Goal: Transaction & Acquisition: Purchase product/service

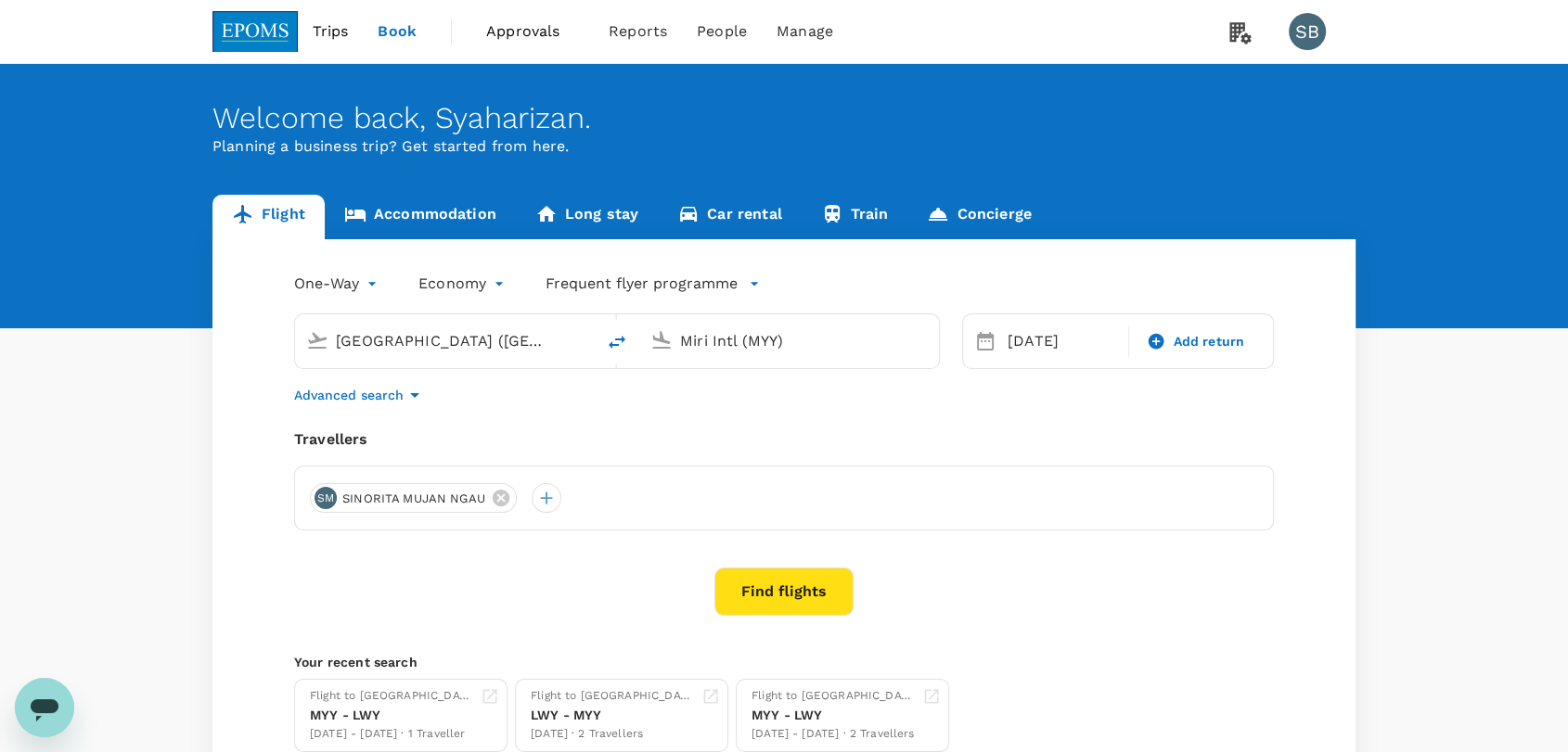
scroll to position [863, 0]
click at [627, 345] on icon "delete" at bounding box center [617, 343] width 22 height 22
type input "Miri Intl (MYY)"
type input "[GEOGRAPHIC_DATA] ([GEOGRAPHIC_DATA])"
click at [714, 336] on input "[GEOGRAPHIC_DATA] ([GEOGRAPHIC_DATA])" at bounding box center [790, 341] width 220 height 29
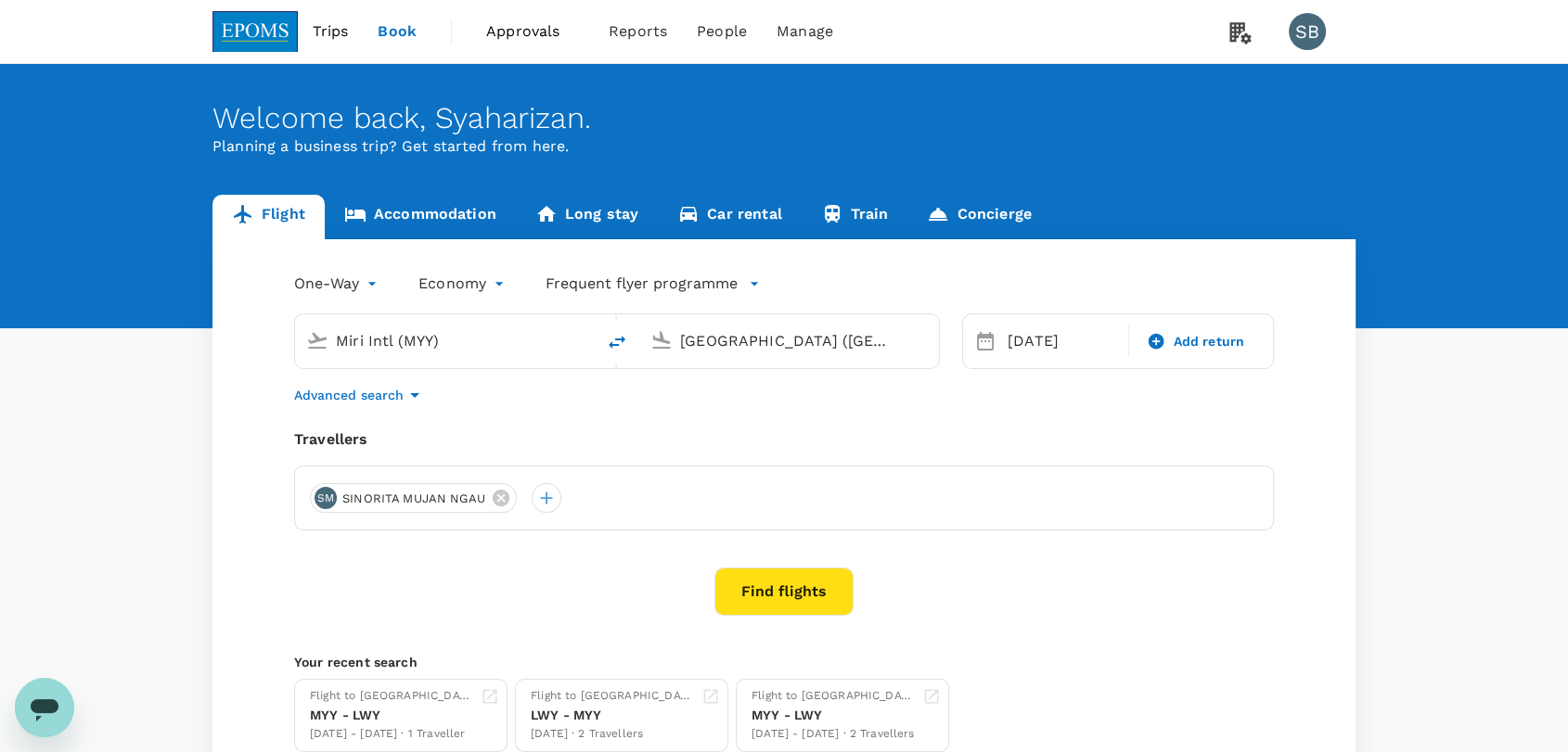
drag, startPoint x: 453, startPoint y: 330, endPoint x: 464, endPoint y: 319, distance: 15.6
click at [460, 323] on div "Miri Intl (MYY)" at bounding box center [456, 338] width 255 height 37
click at [609, 347] on icon "delete" at bounding box center [617, 343] width 22 height 22
type input "[GEOGRAPHIC_DATA] ([GEOGRAPHIC_DATA])"
type input "Miri Intl (MYY)"
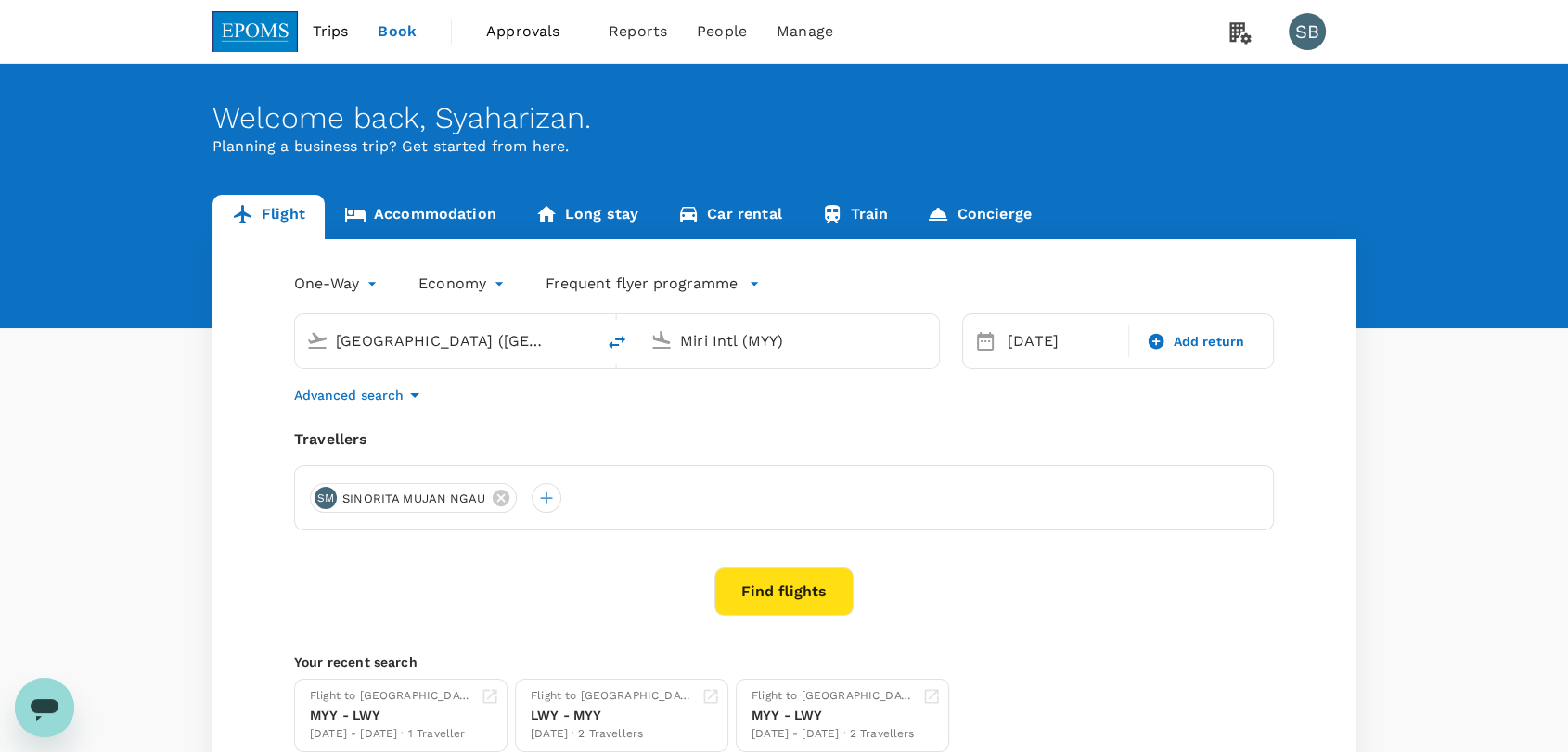
click at [388, 334] on input "[GEOGRAPHIC_DATA] ([GEOGRAPHIC_DATA])" at bounding box center [446, 341] width 220 height 29
click at [376, 408] on p "Labuan" at bounding box center [473, 414] width 327 height 19
type input "Labuan (LBU)"
click at [748, 597] on button "Find flights" at bounding box center [784, 592] width 140 height 49
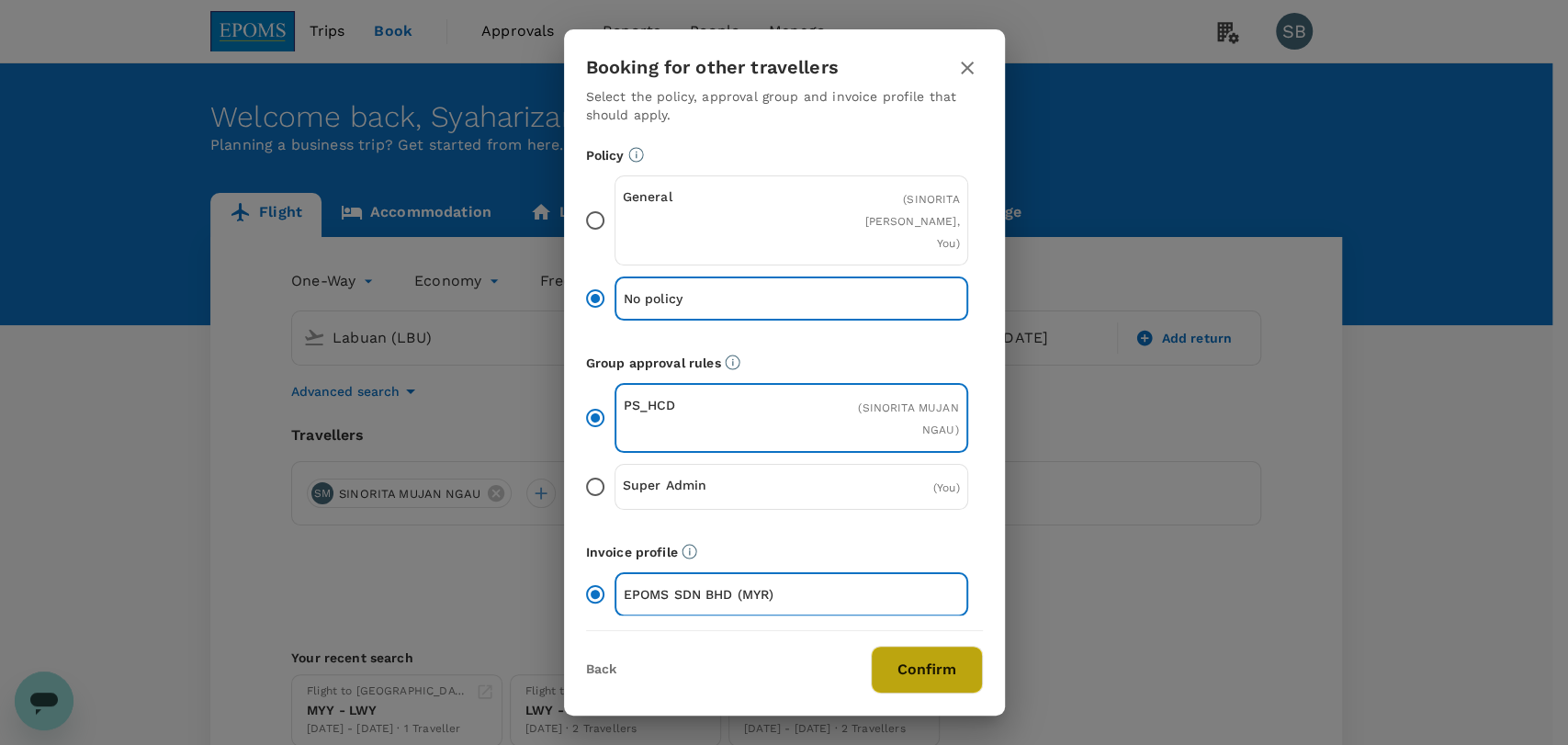
click at [906, 656] on button "Confirm" at bounding box center [926, 670] width 112 height 48
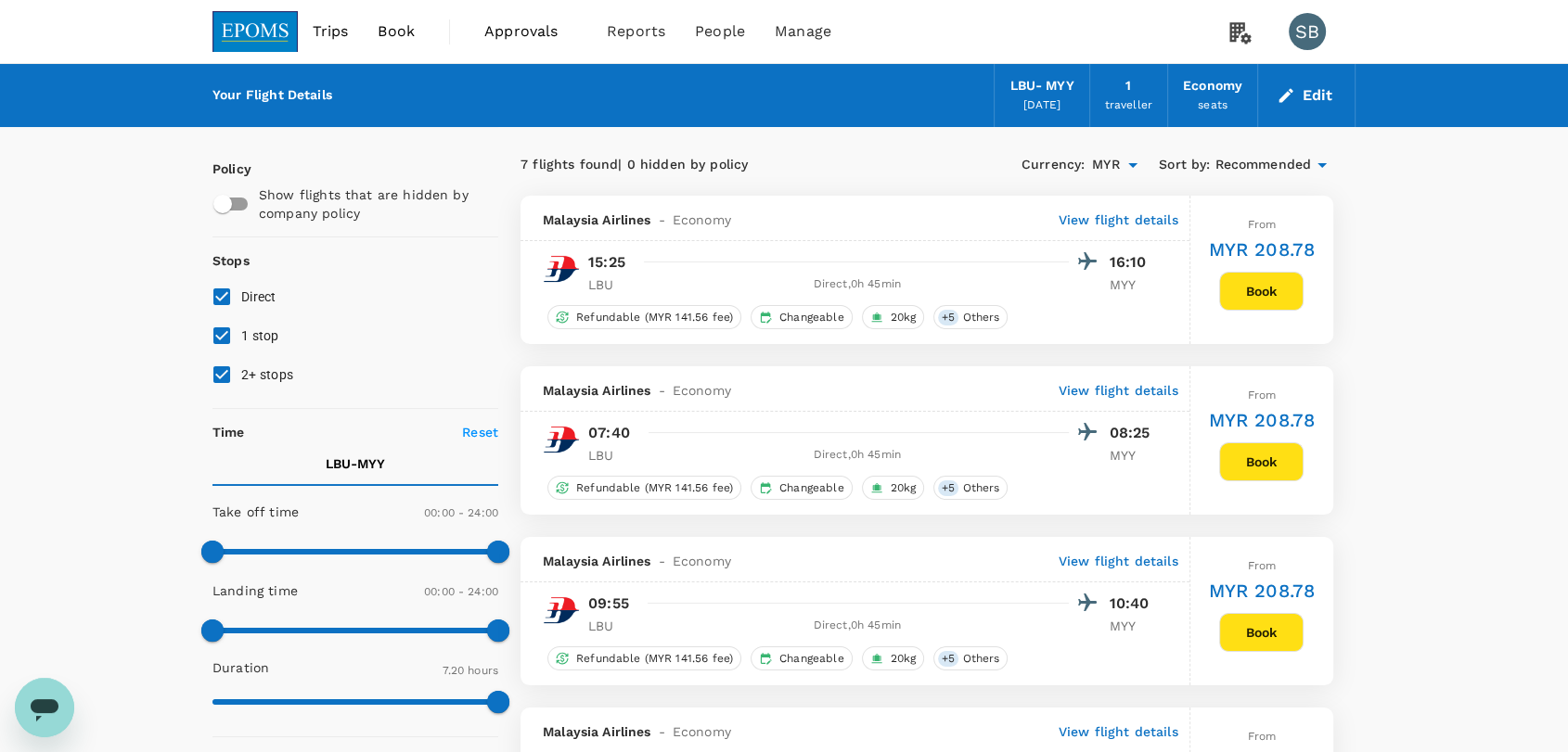
click at [1274, 166] on span "Recommended" at bounding box center [1263, 165] width 96 height 21
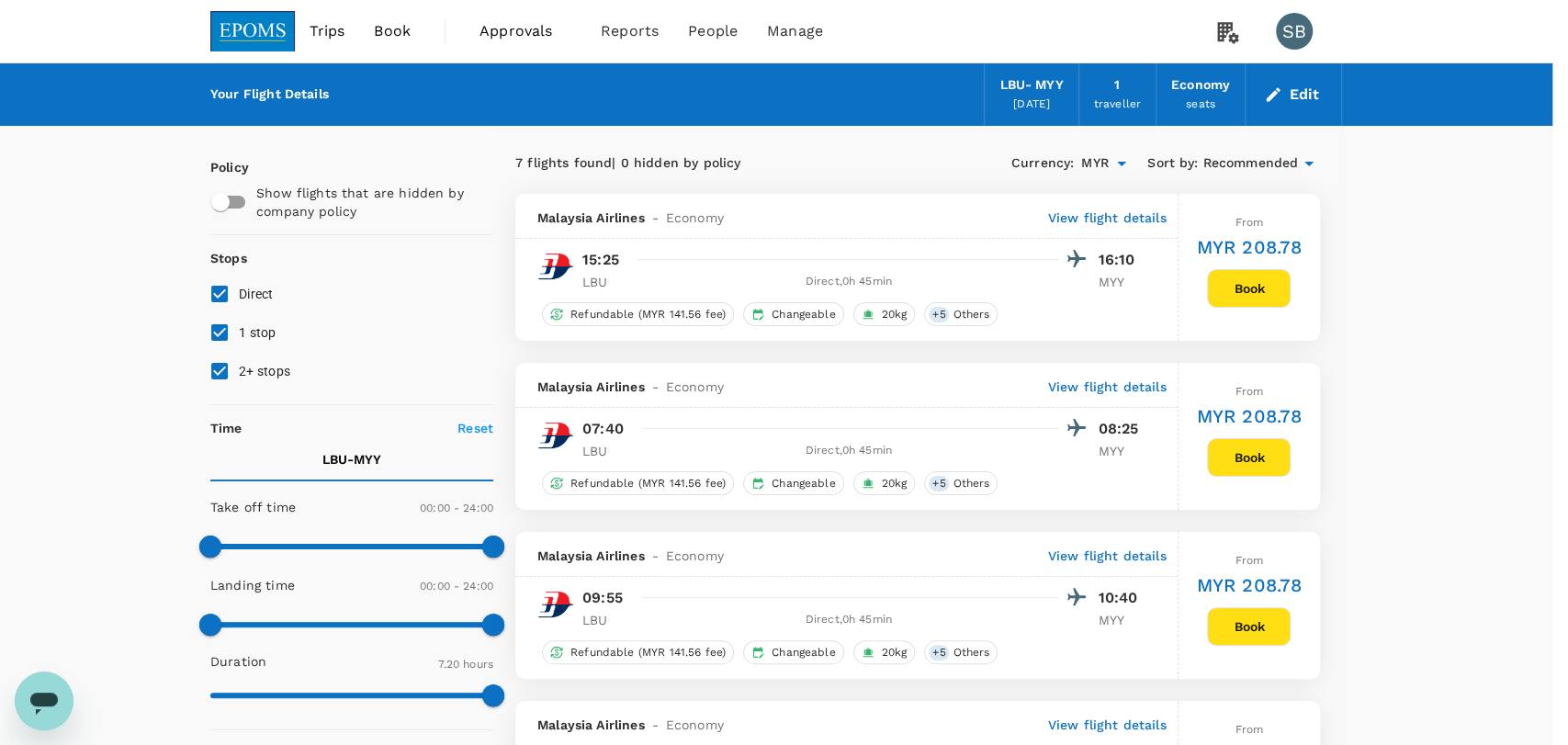
drag, startPoint x: 1234, startPoint y: 339, endPoint x: 1191, endPoint y: 345, distance: 43.4
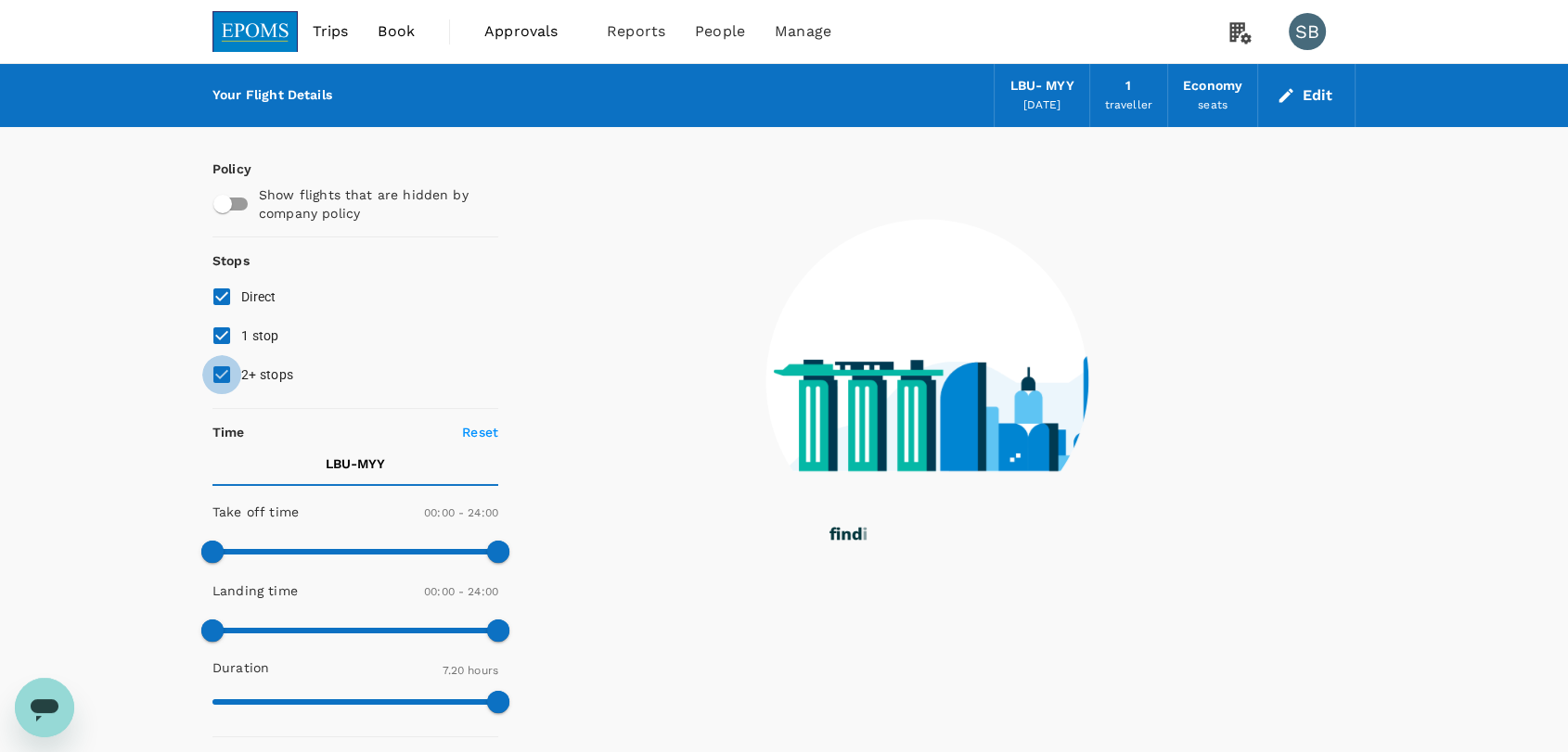
drag, startPoint x: 225, startPoint y: 368, endPoint x: 222, endPoint y: 346, distance: 22.2
click at [224, 366] on input "2+ stops" at bounding box center [222, 375] width 39 height 39
checkbox input "false"
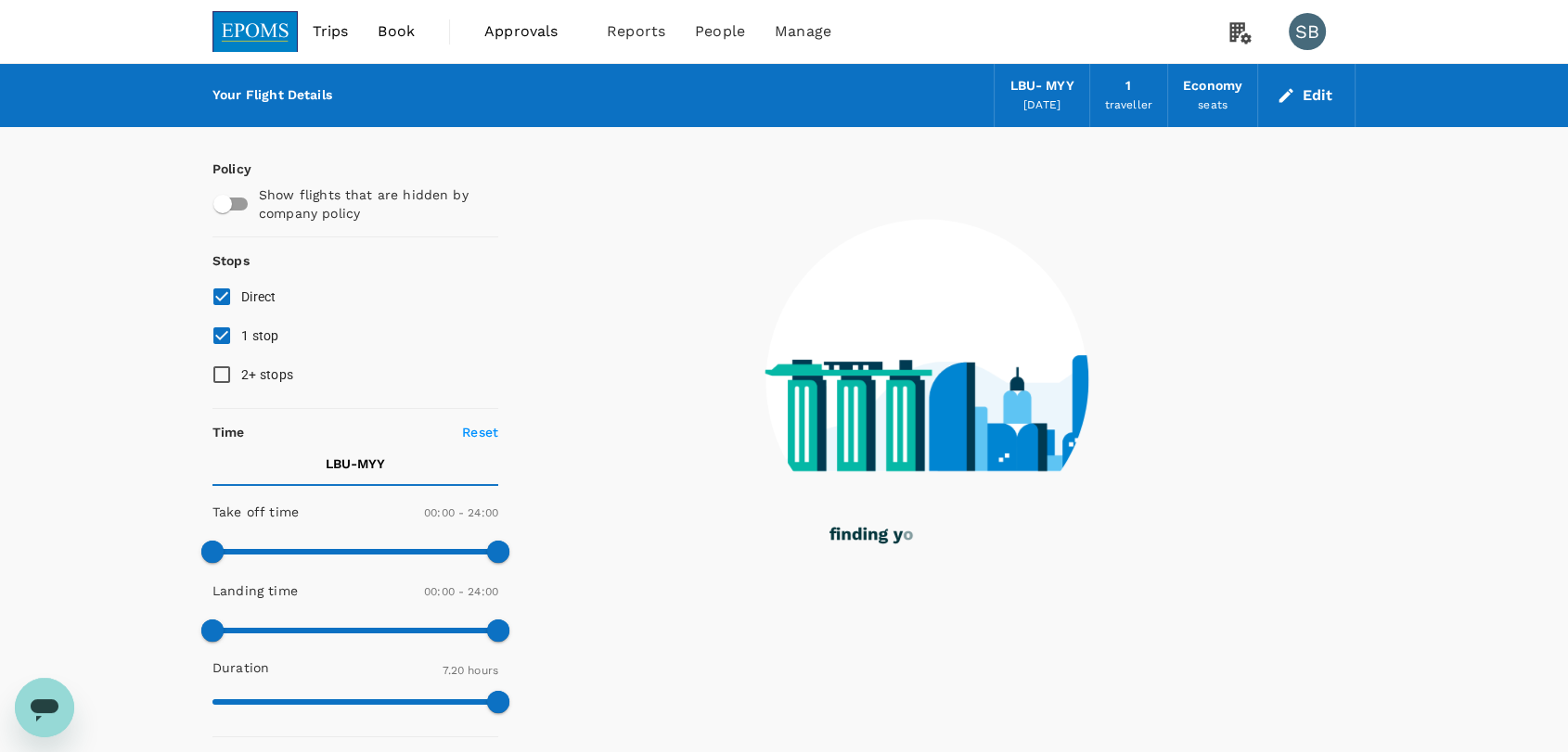
click at [222, 325] on input "1 stop" at bounding box center [222, 336] width 39 height 39
checkbox input "false"
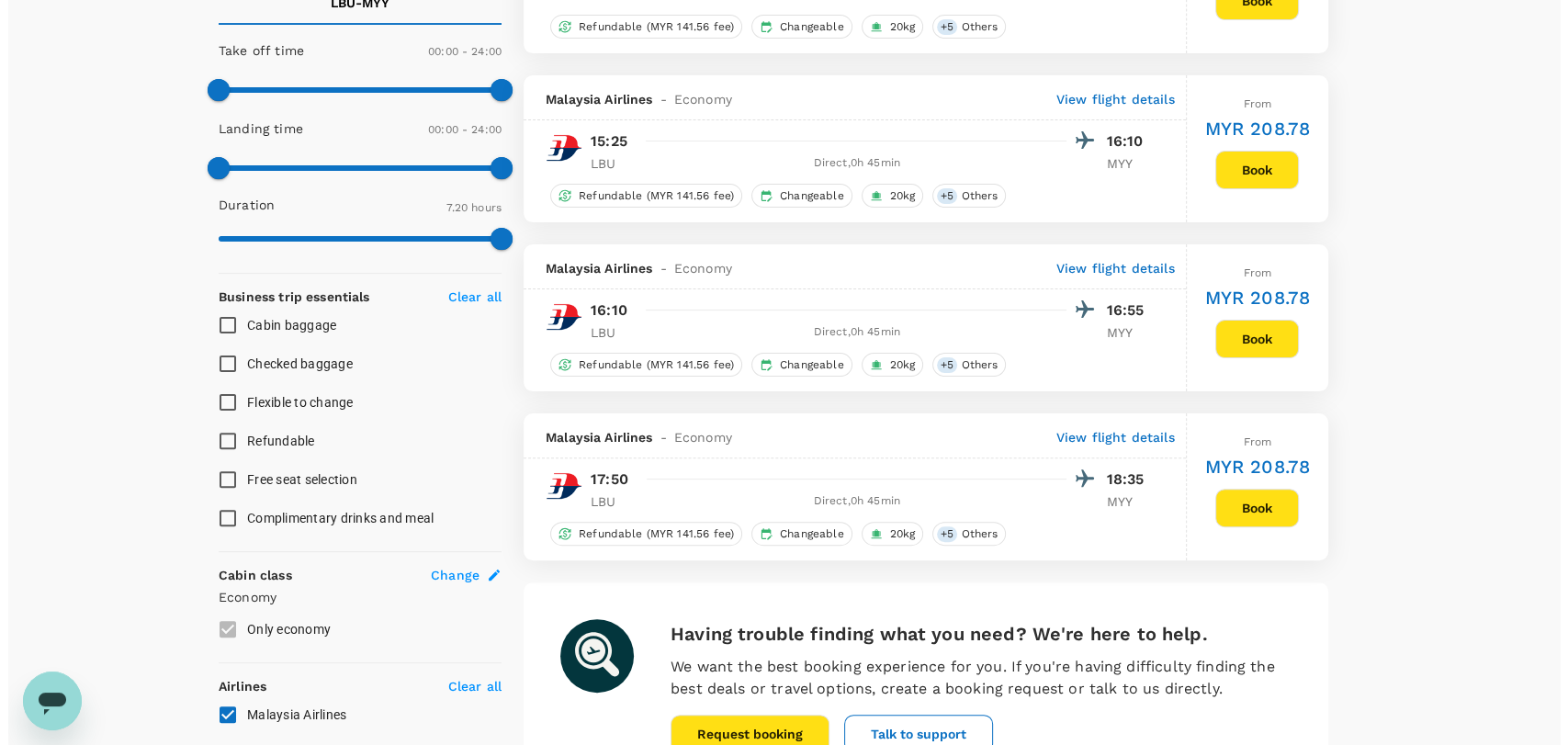
scroll to position [408, 0]
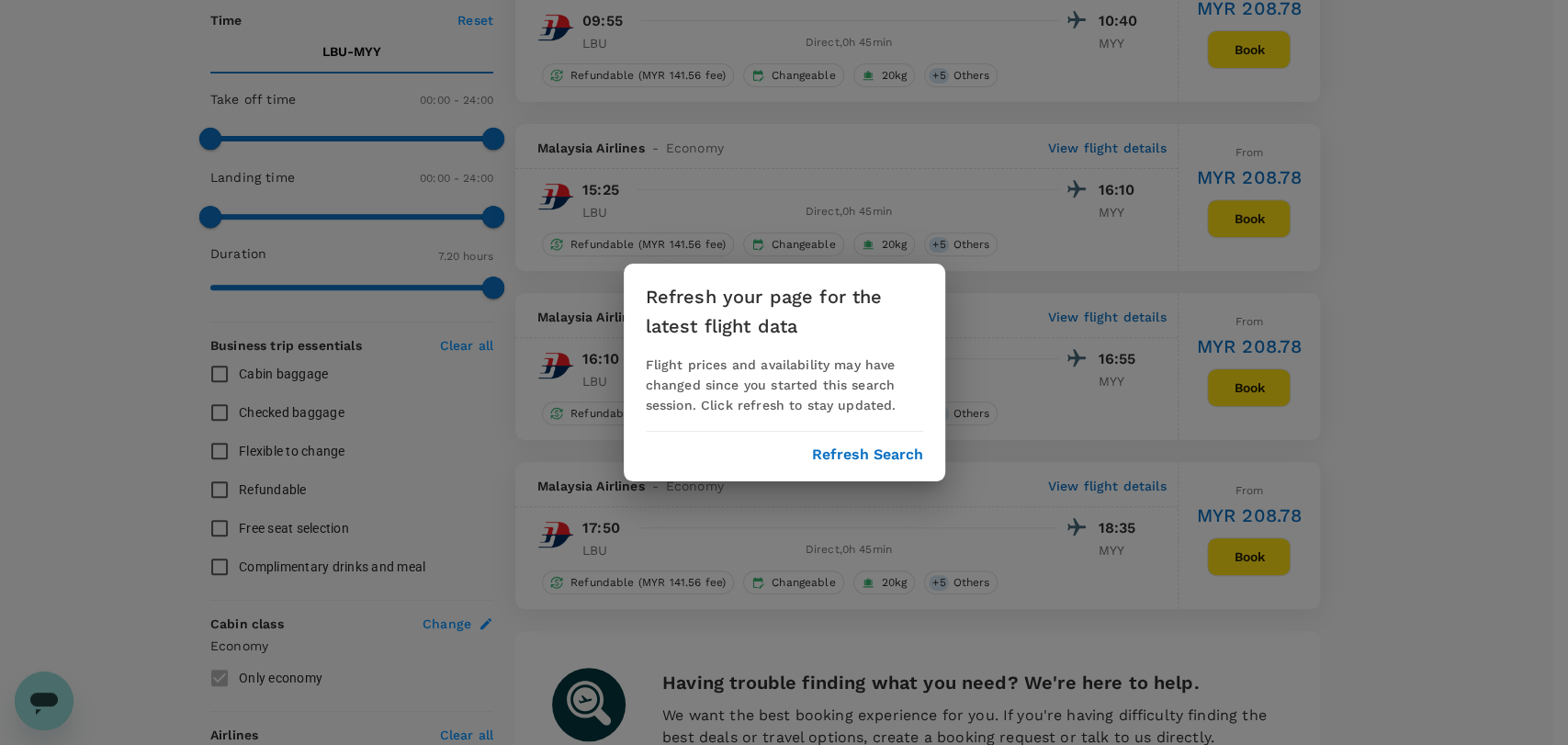
click at [882, 451] on button "Refresh Search" at bounding box center [868, 455] width 111 height 17
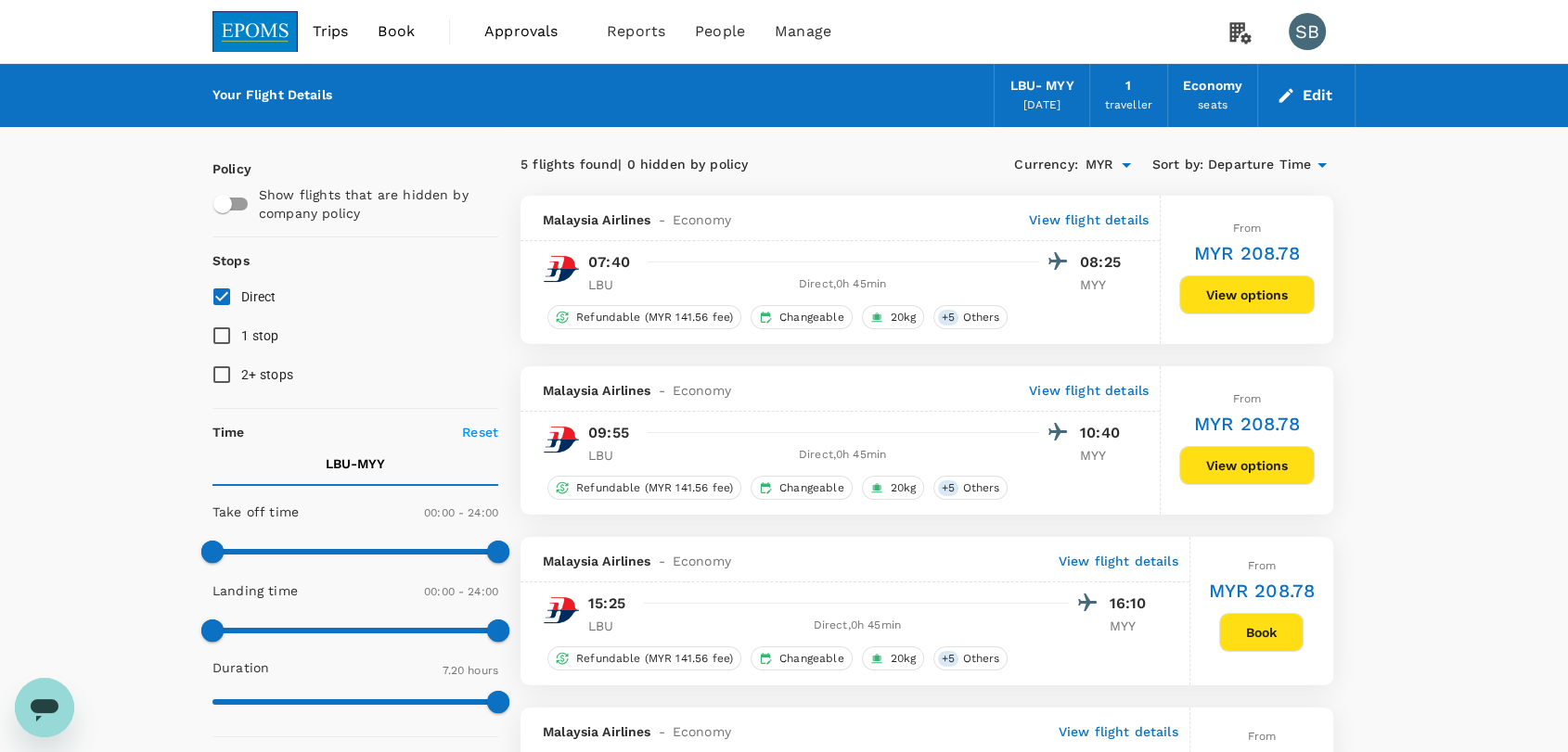
click at [249, 27] on img at bounding box center [255, 32] width 85 height 41
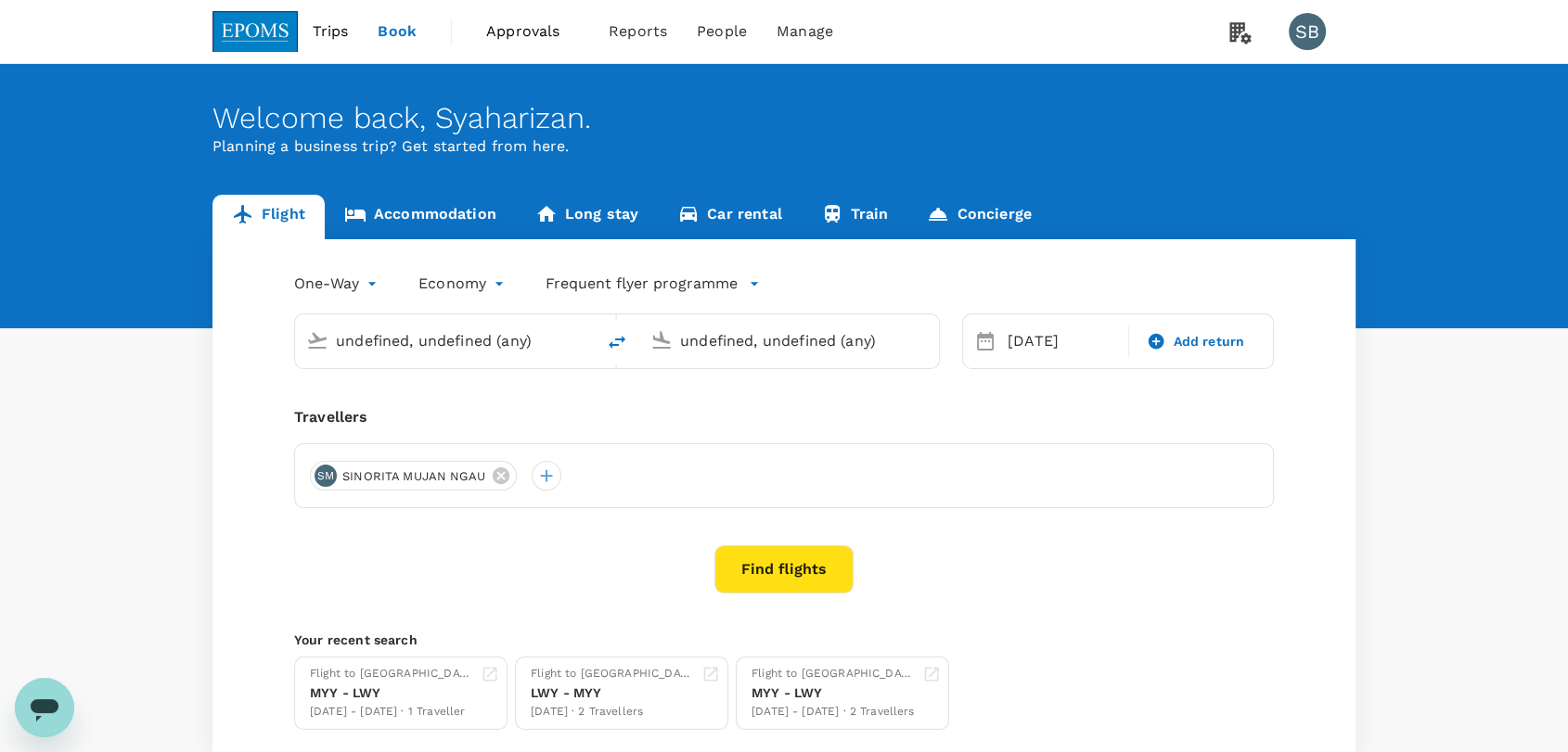
type input "Labuan (LBU)"
type input "Miri Intl (MYY)"
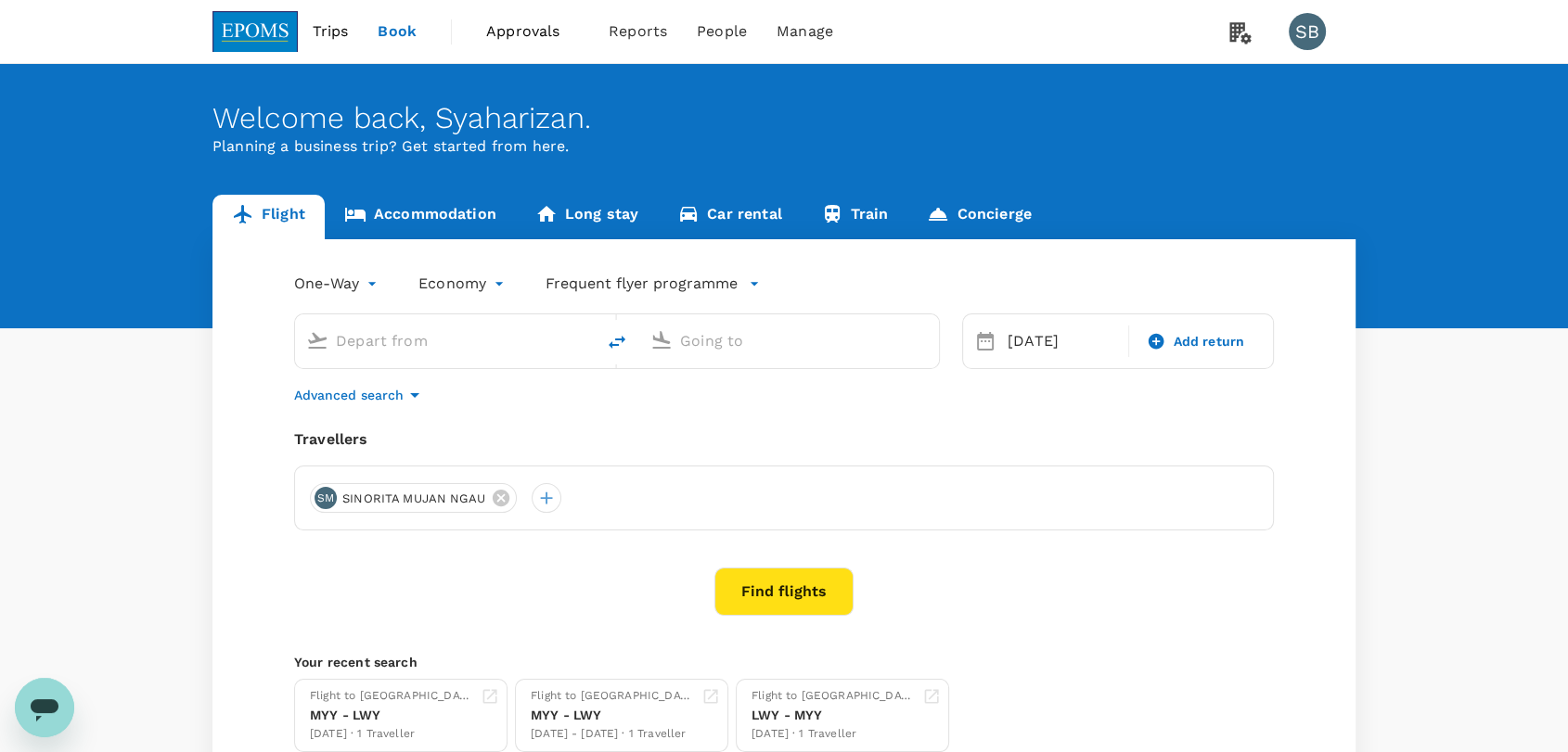
type input "Labuan (LBU)"
type input "Miri Intl (MYY)"
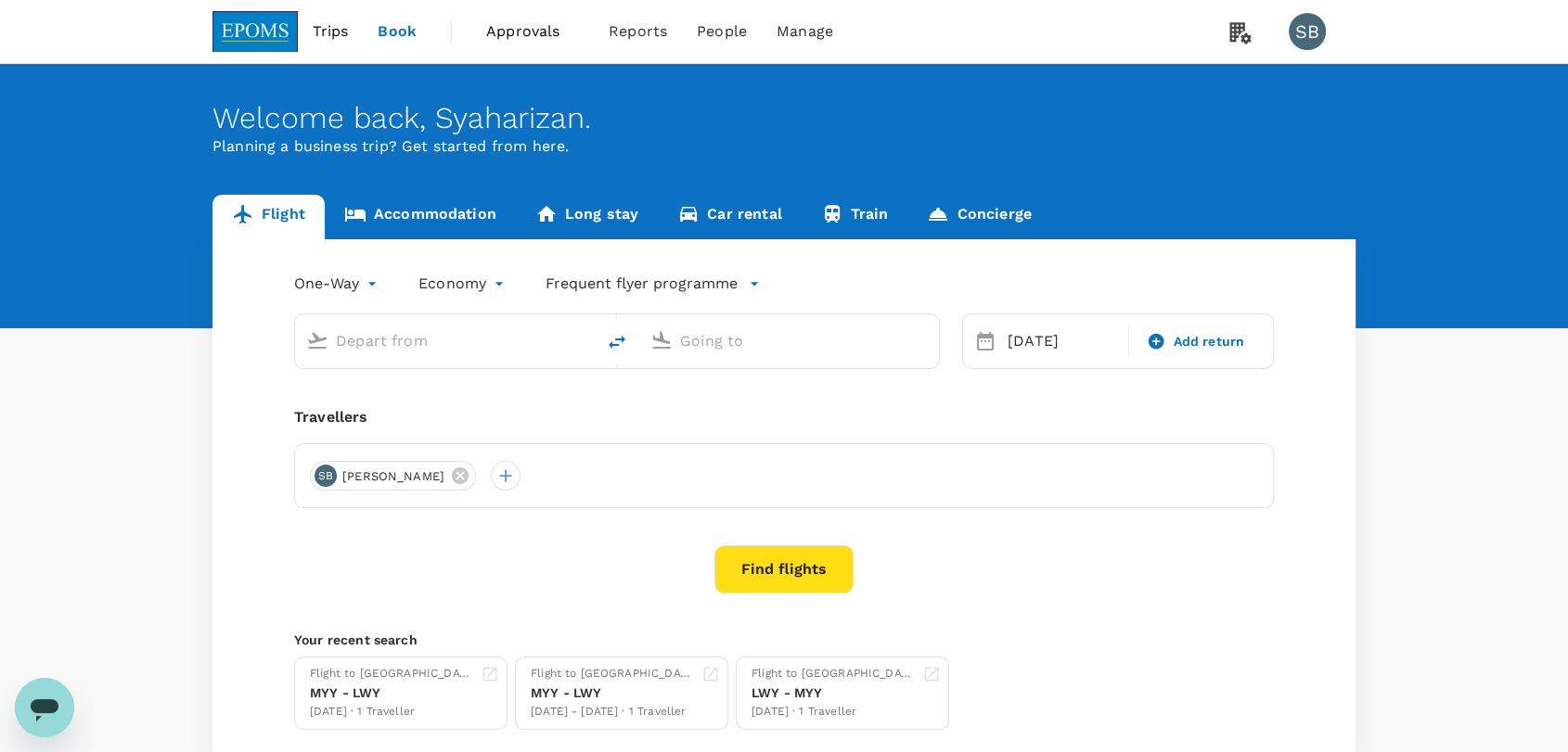
type input "Labuan (LBU)"
type input "Miri Intl (MYY)"
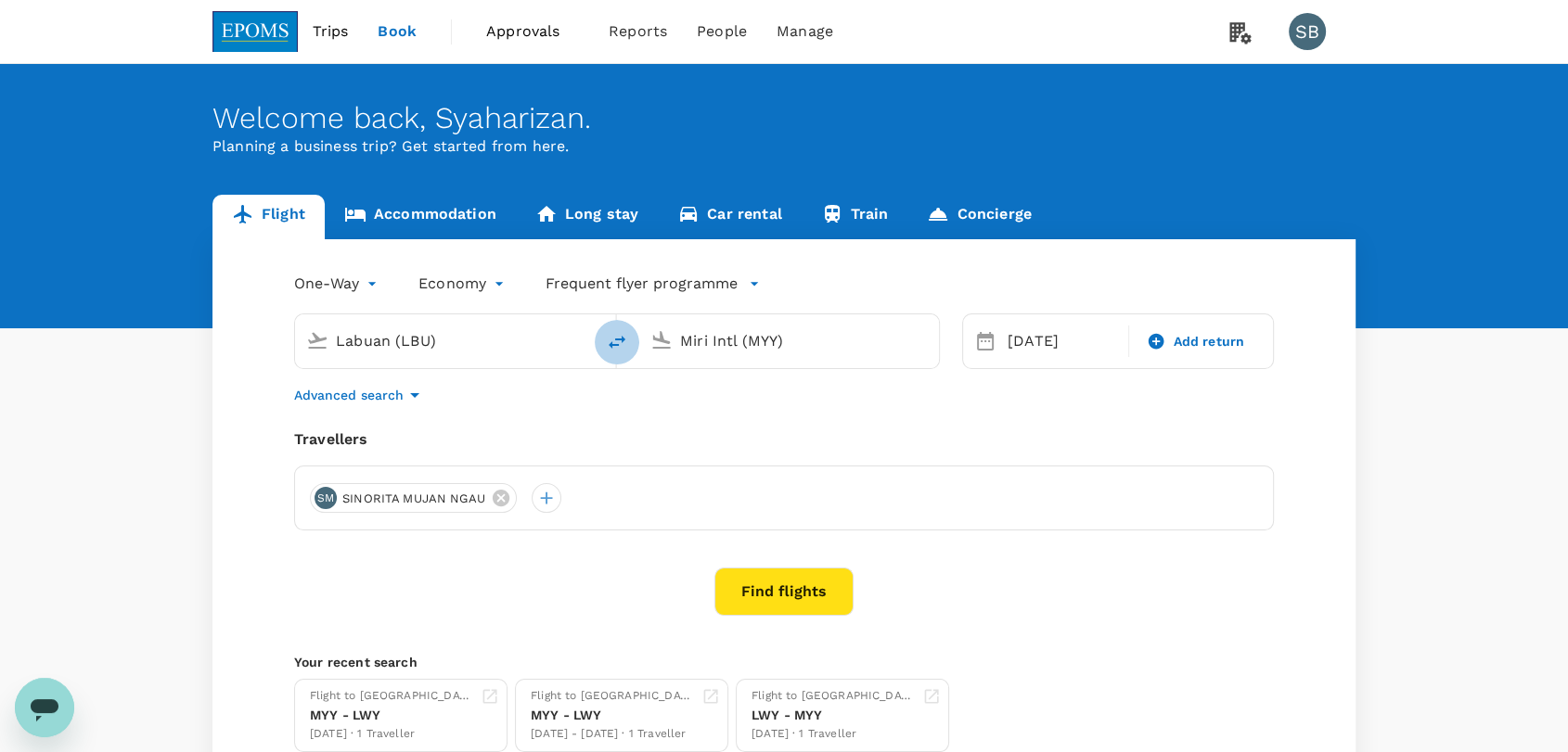
click at [616, 341] on icon "delete" at bounding box center [617, 343] width 22 height 22
type input "Miri Intl (MYY)"
click at [706, 345] on input "Labuan (LBU)" at bounding box center [790, 341] width 220 height 29
click at [745, 450] on p "[GEOGRAPHIC_DATA]" at bounding box center [817, 454] width 326 height 19
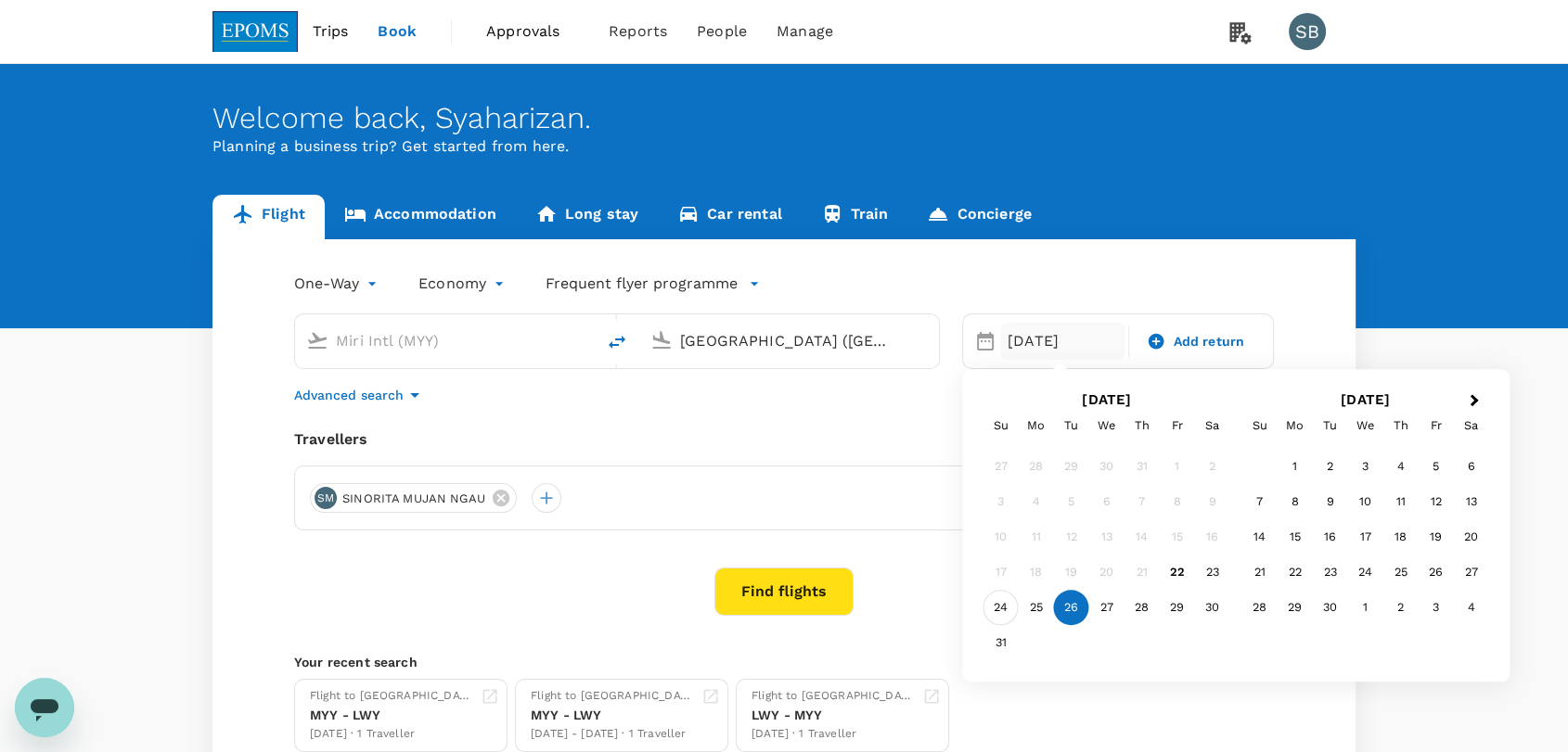
type input "[GEOGRAPHIC_DATA] ([GEOGRAPHIC_DATA])"
click at [1007, 603] on div "24" at bounding box center [1001, 609] width 36 height 36
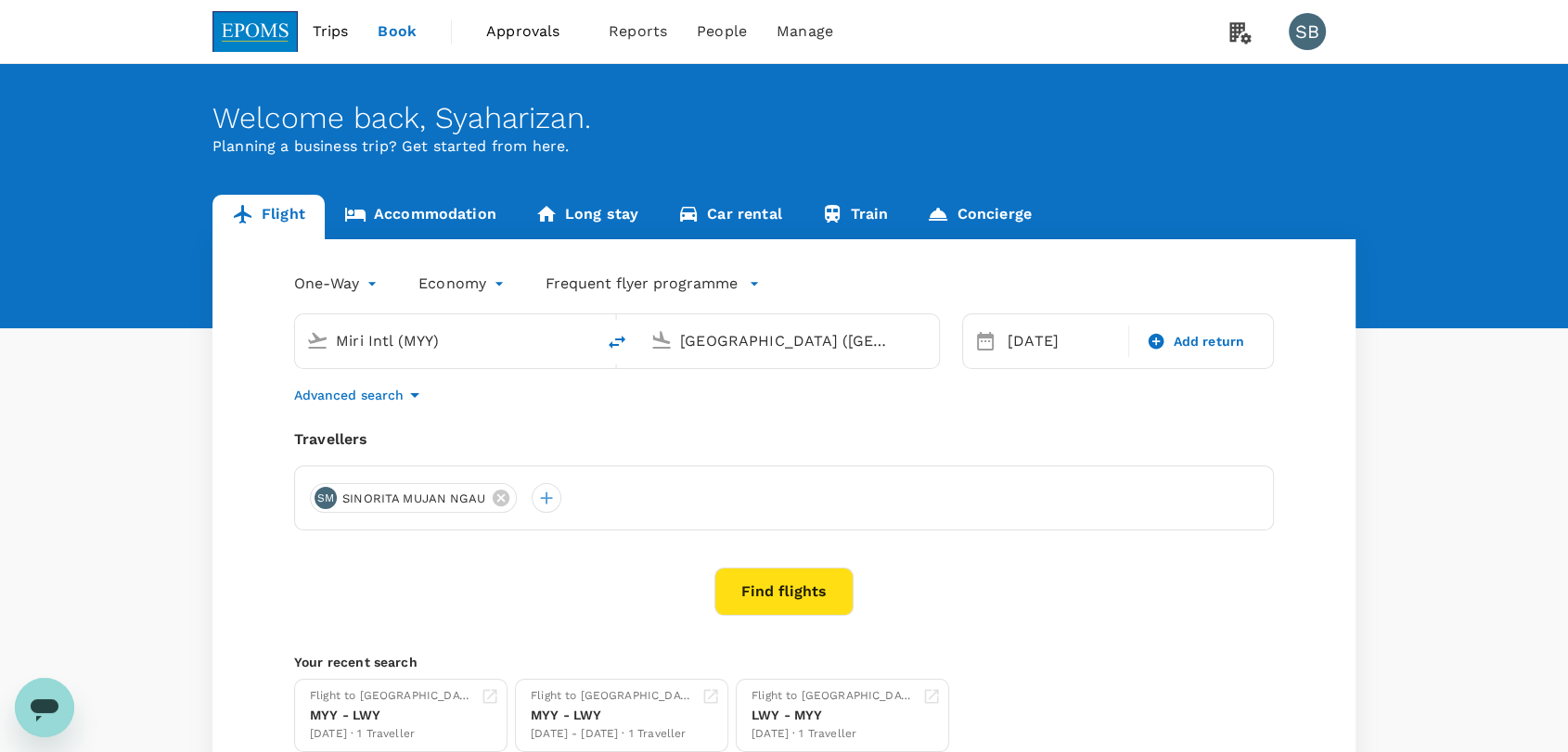
click at [764, 607] on button "Find flights" at bounding box center [784, 592] width 140 height 49
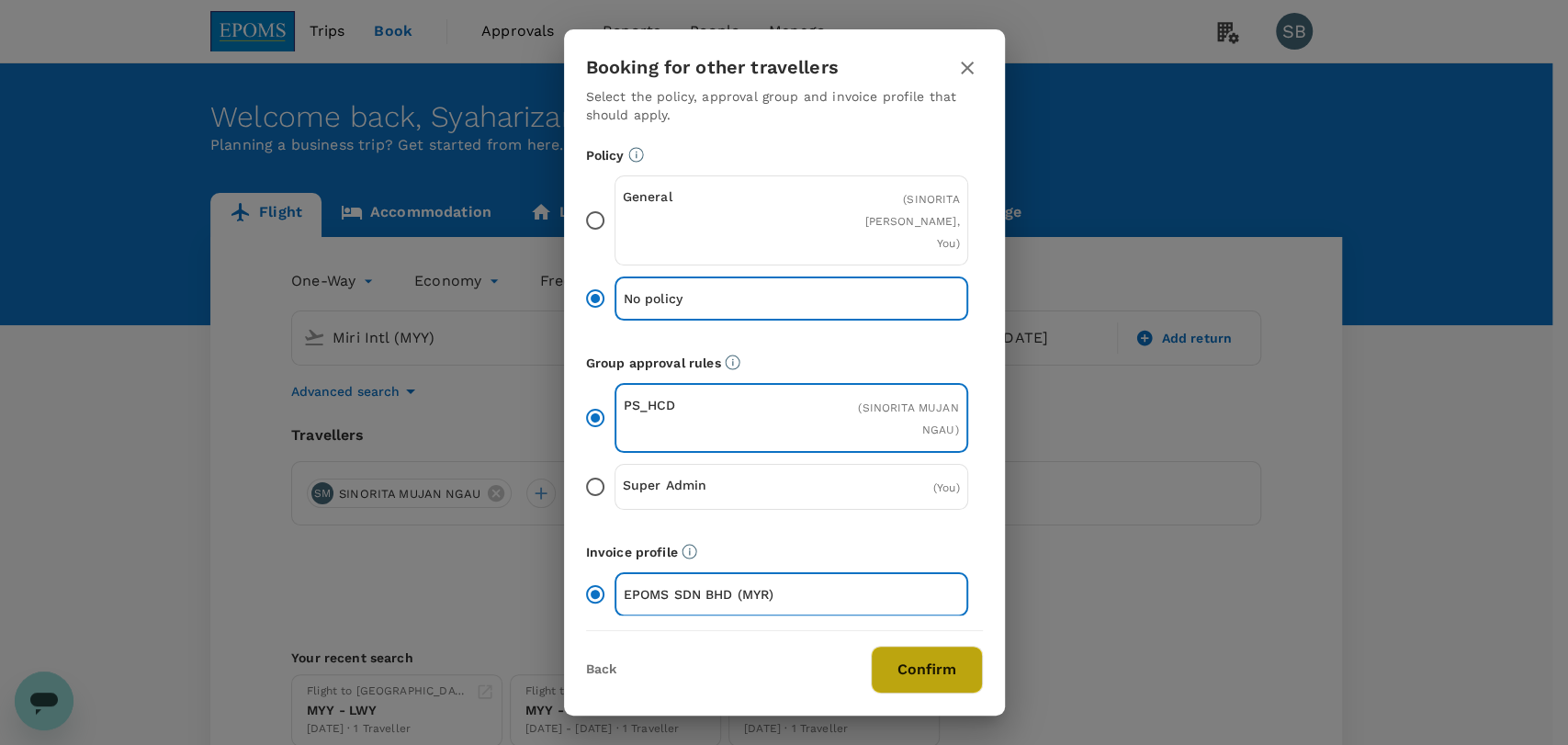
click at [899, 649] on button "Confirm" at bounding box center [926, 670] width 112 height 48
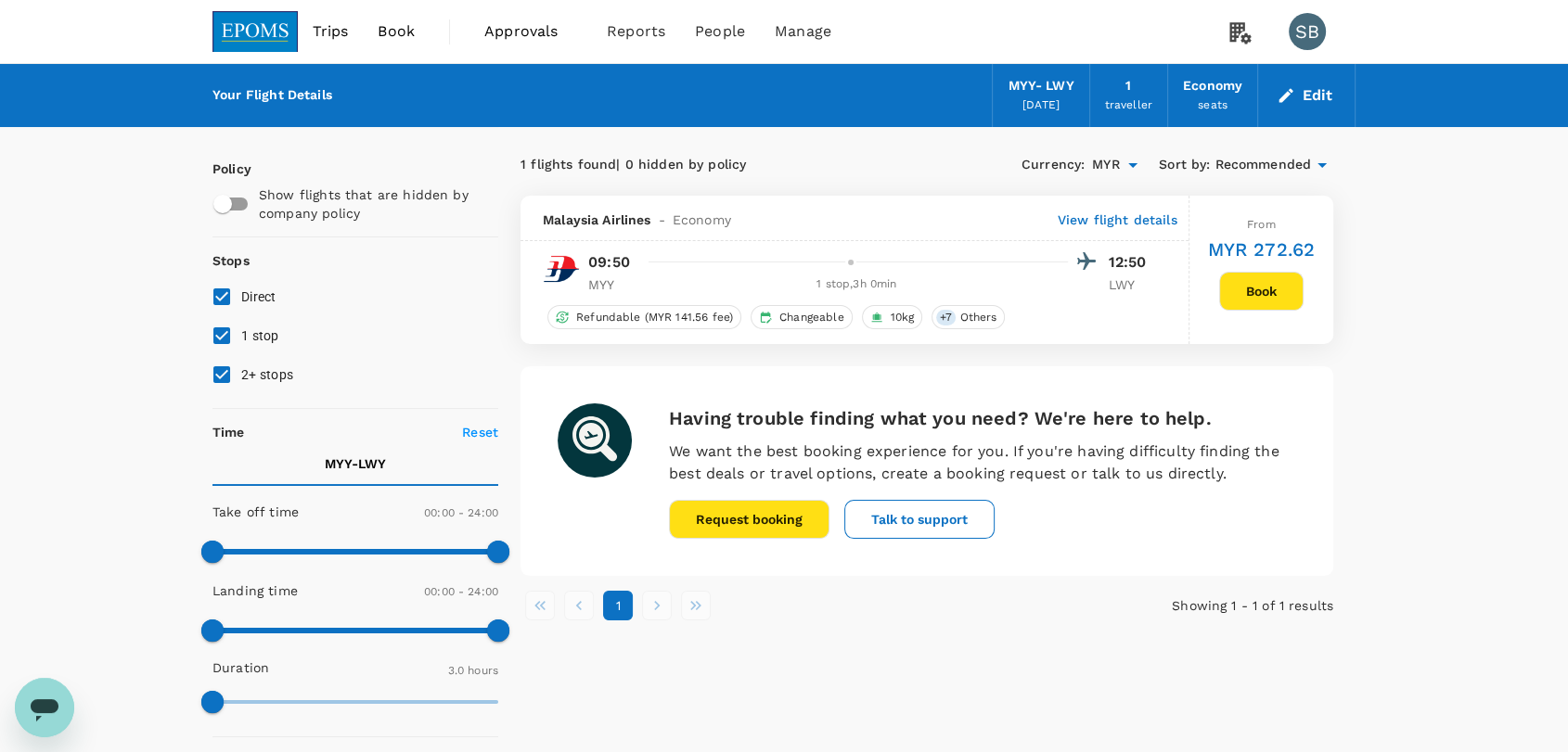
click at [1146, 217] on p "View flight details" at bounding box center [1117, 220] width 120 height 19
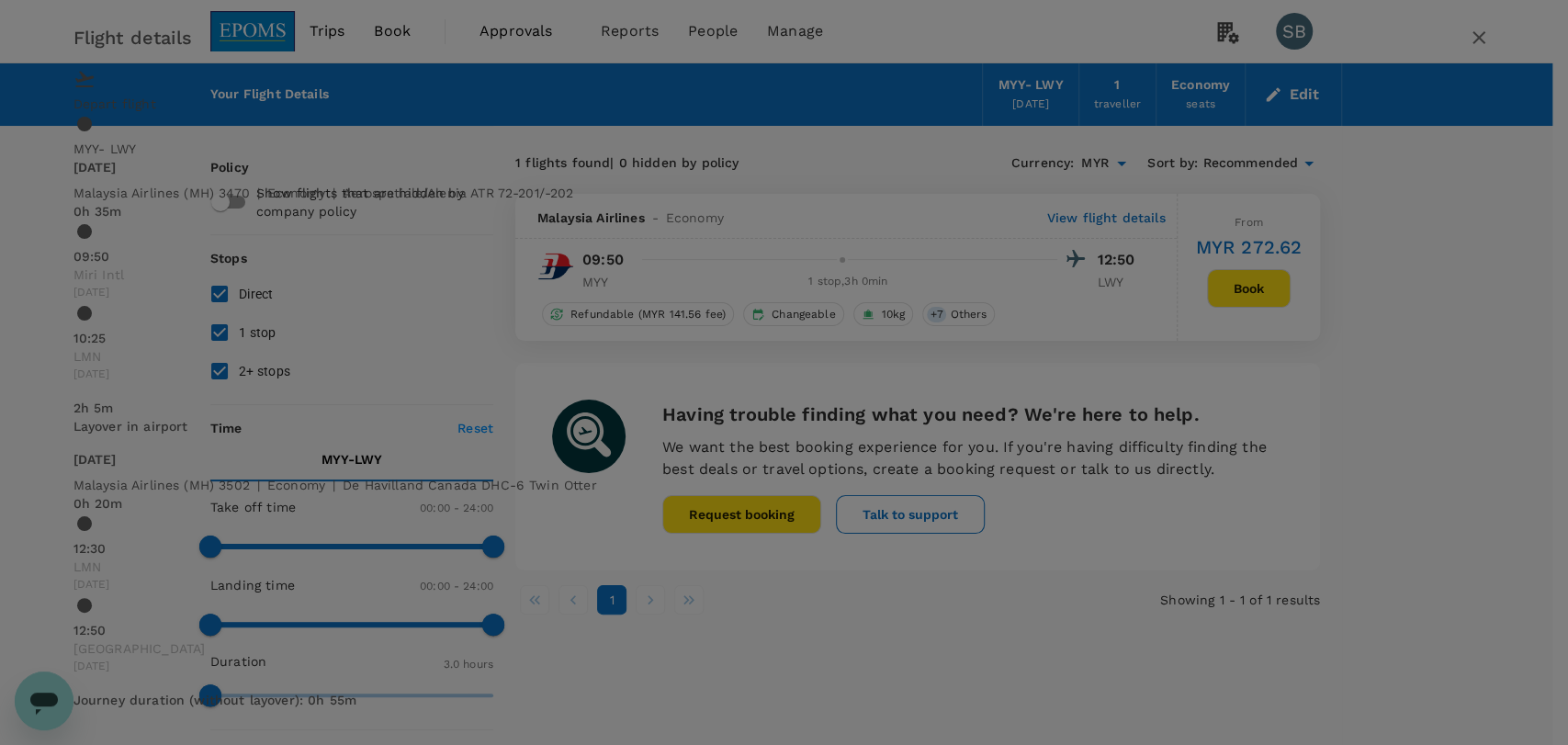
click at [1468, 49] on icon "button" at bounding box center [1479, 38] width 22 height 22
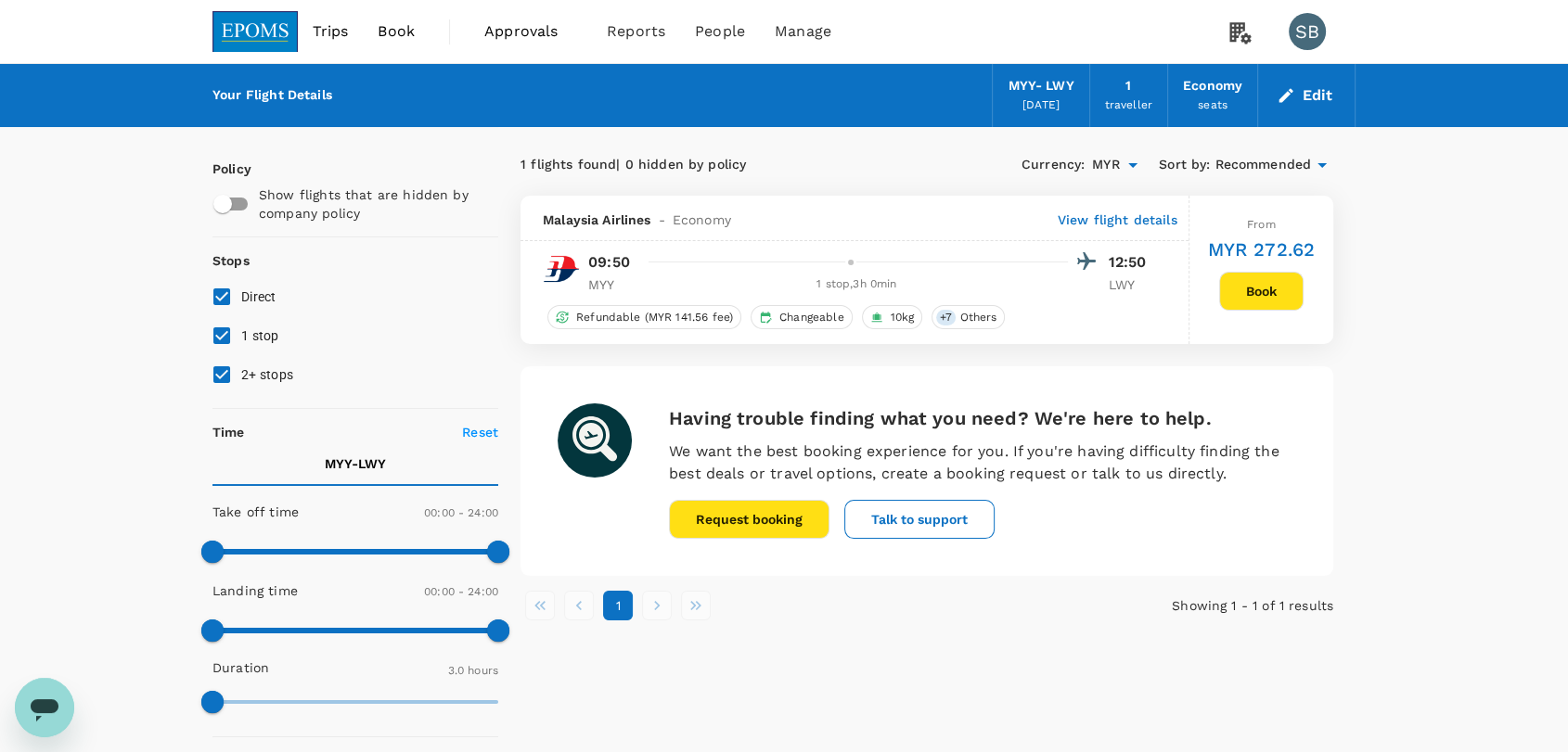
click at [1259, 298] on button "Book" at bounding box center [1262, 291] width 84 height 39
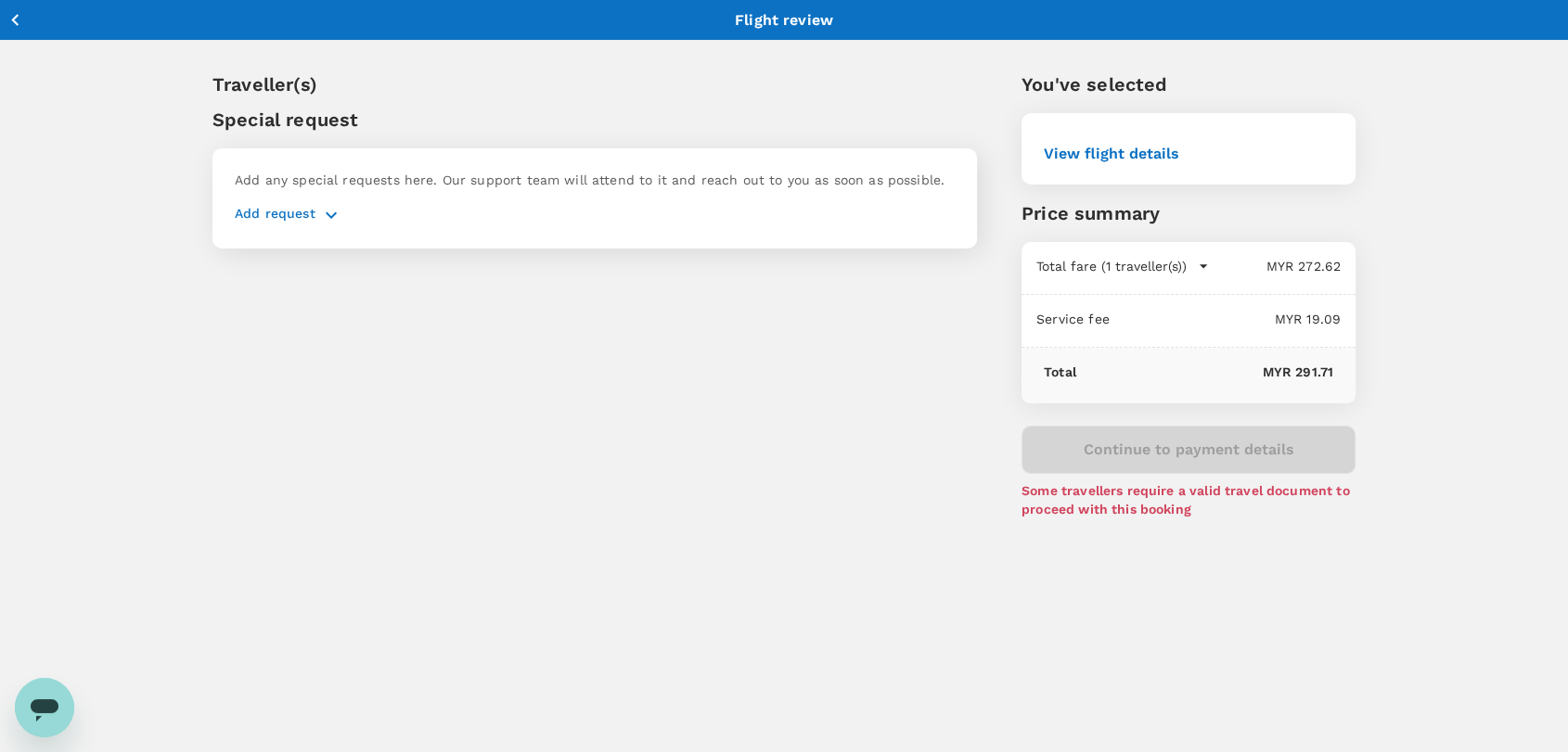
click at [22, 16] on icon "button" at bounding box center [15, 20] width 23 height 23
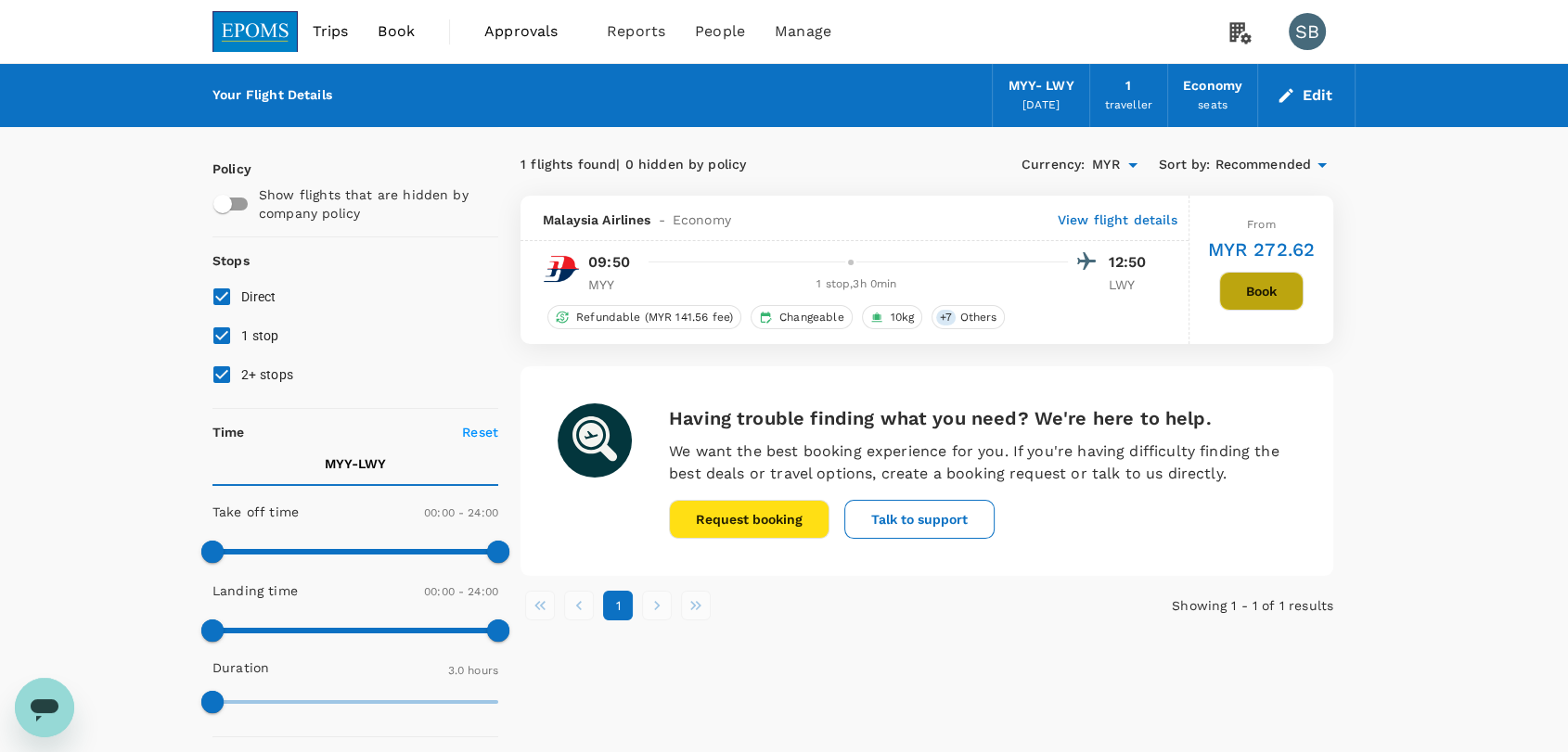
click at [1261, 285] on button "Book" at bounding box center [1262, 291] width 84 height 39
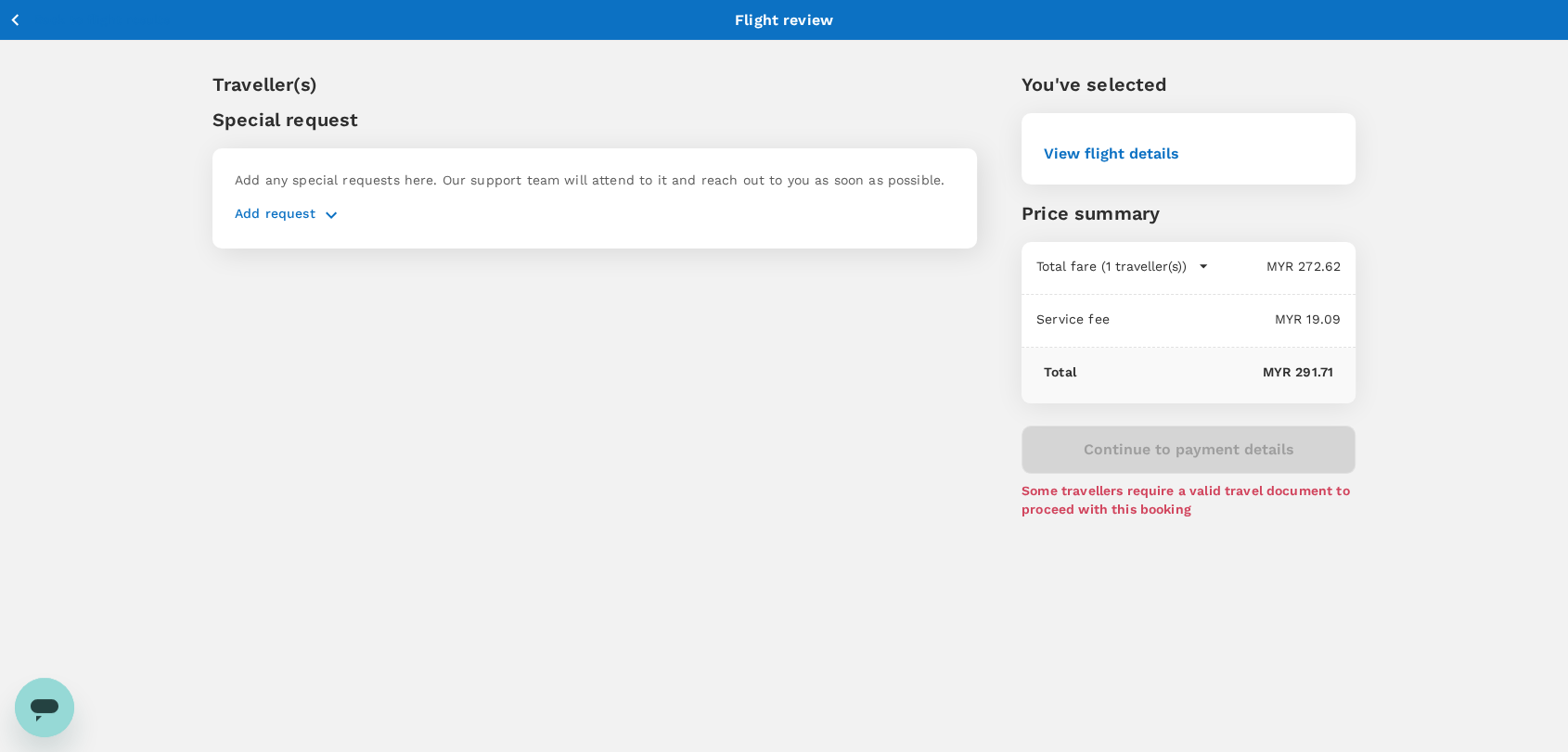
click at [17, 22] on icon "button" at bounding box center [15, 20] width 23 height 23
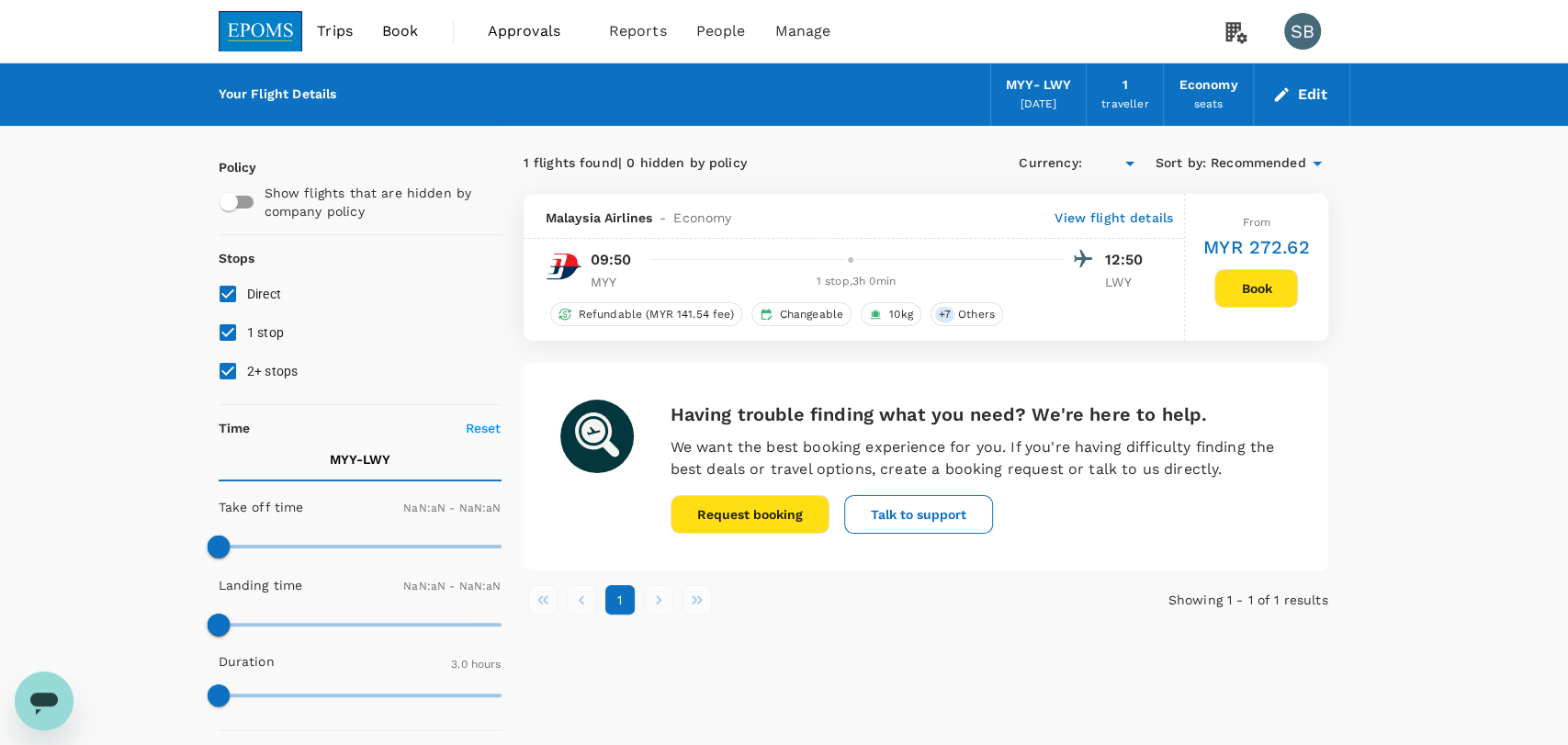
type input "MYR"
type input "1440"
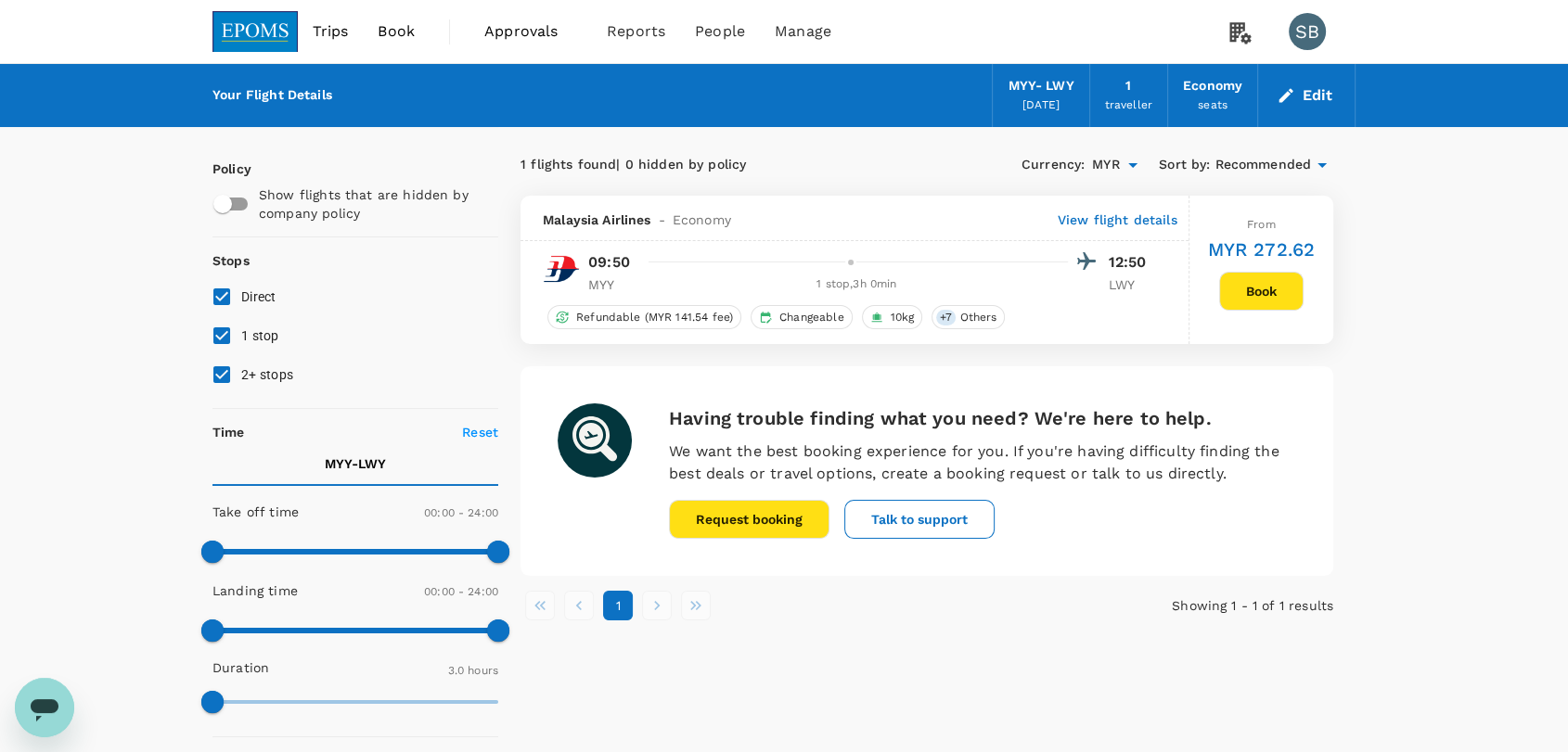
click at [1125, 221] on p "View flight details" at bounding box center [1117, 220] width 120 height 19
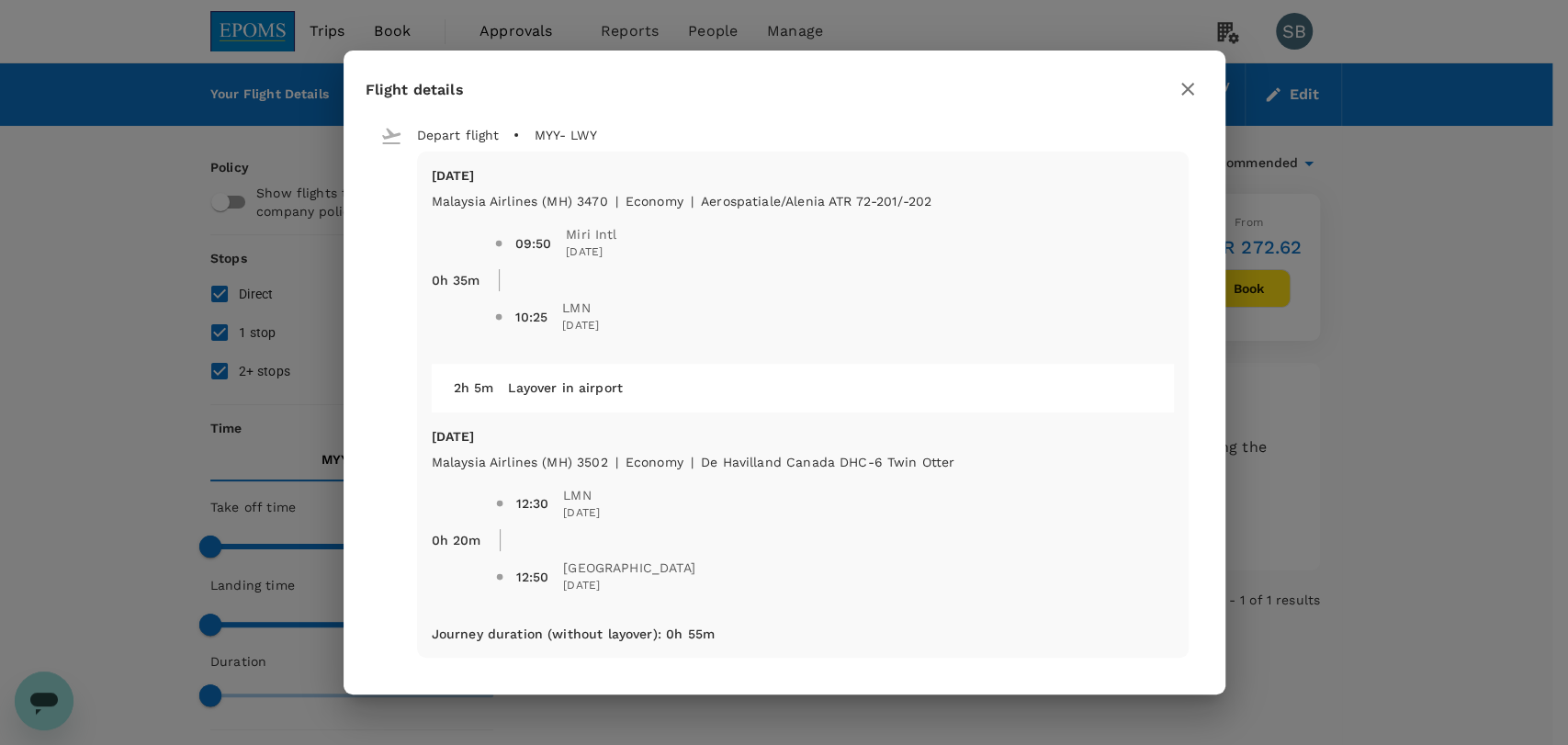
click at [1180, 90] on icon "button" at bounding box center [1188, 89] width 22 height 22
